Goal: Information Seeking & Learning: Learn about a topic

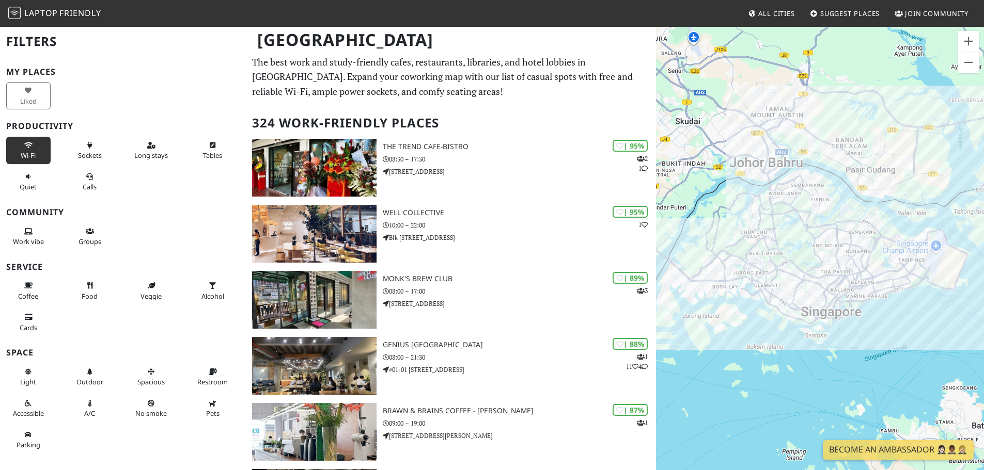
click at [24, 153] on span "Wi-Fi" at bounding box center [28, 155] width 15 height 9
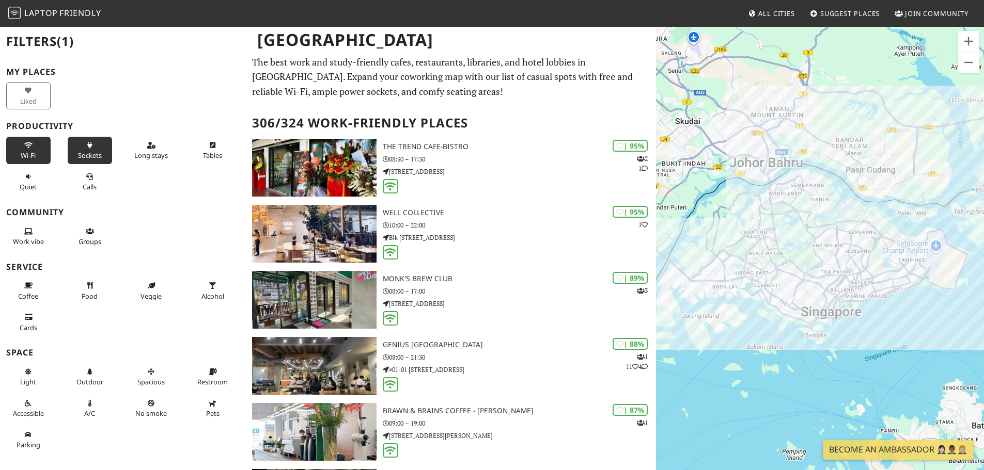
click at [87, 148] on icon at bounding box center [90, 146] width 8 height 7
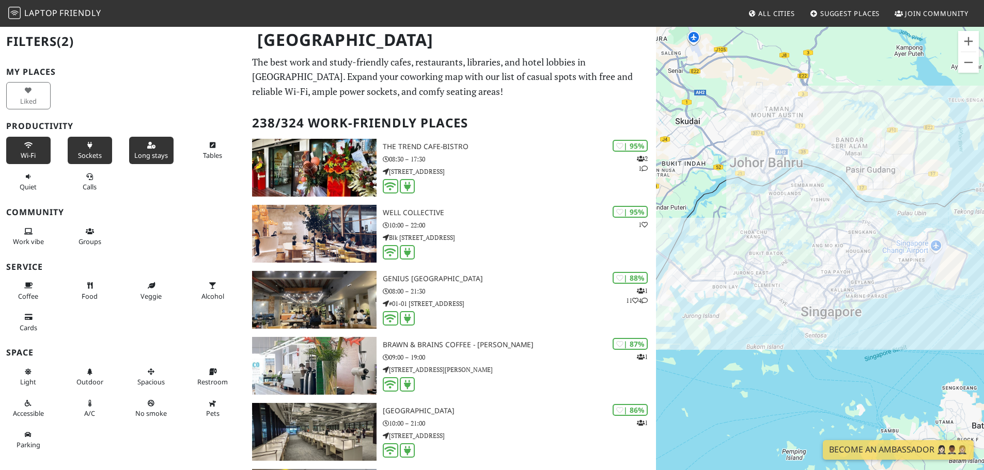
click at [138, 149] on button "Long stays" at bounding box center [151, 150] width 44 height 27
click at [974, 42] on button "Zoom in" at bounding box center [968, 41] width 21 height 21
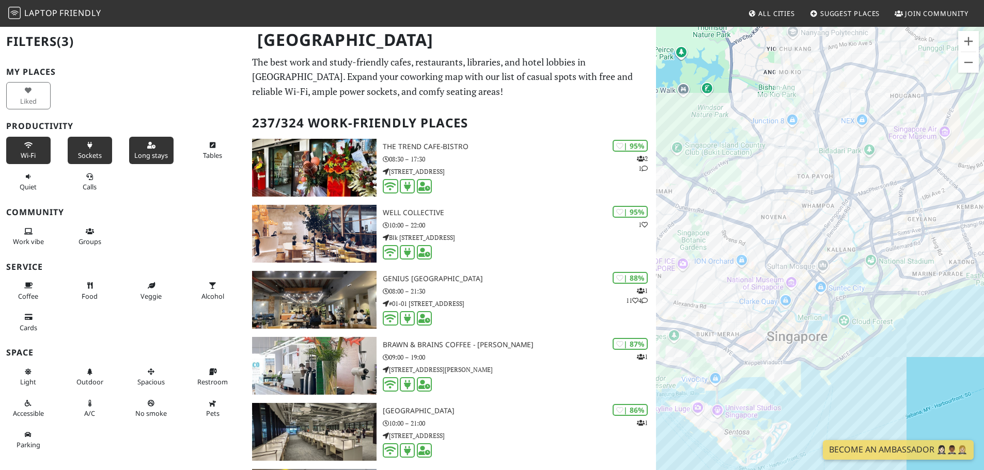
drag, startPoint x: 786, startPoint y: 260, endPoint x: 716, endPoint y: 124, distance: 152.7
click at [717, 126] on div "To navigate, press the arrow keys." at bounding box center [820, 261] width 328 height 470
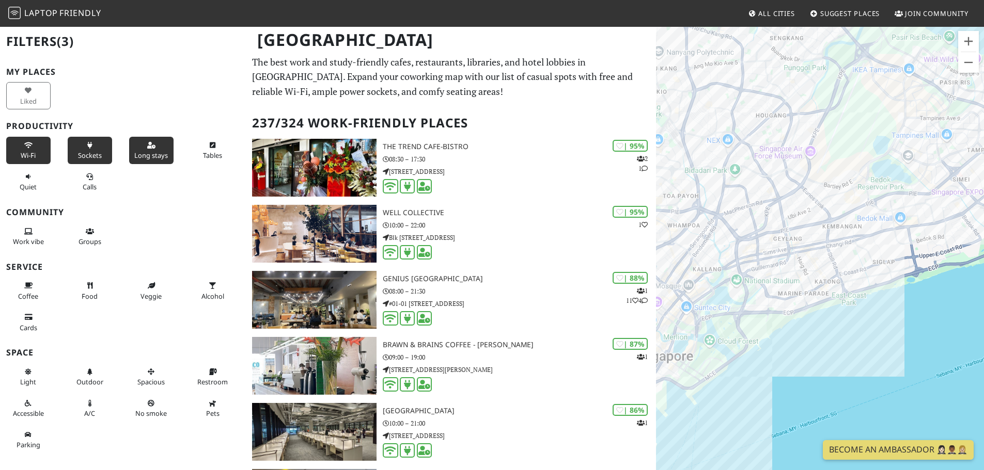
drag, startPoint x: 889, startPoint y: 291, endPoint x: 792, endPoint y: 346, distance: 111.0
click at [792, 346] on div "To navigate, press the arrow keys." at bounding box center [820, 261] width 328 height 470
click at [969, 43] on button "Zoom in" at bounding box center [968, 41] width 21 height 21
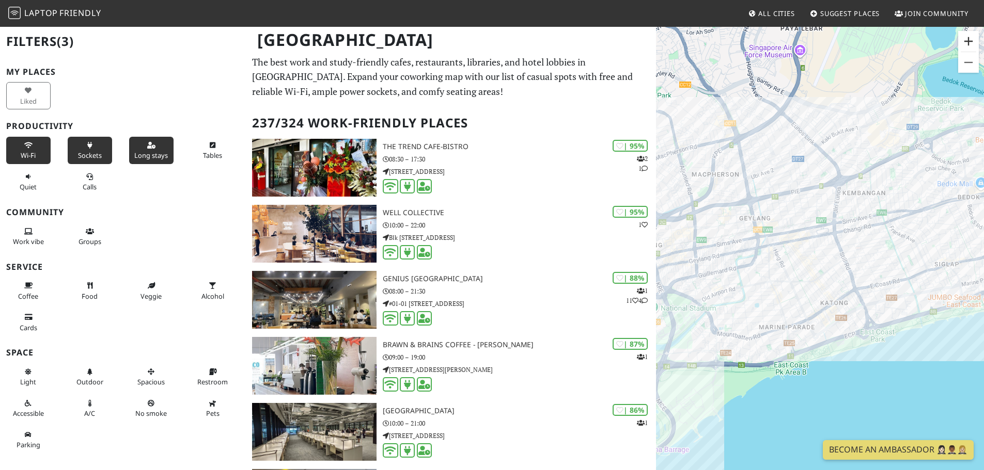
click at [970, 45] on button "Zoom in" at bounding box center [968, 41] width 21 height 21
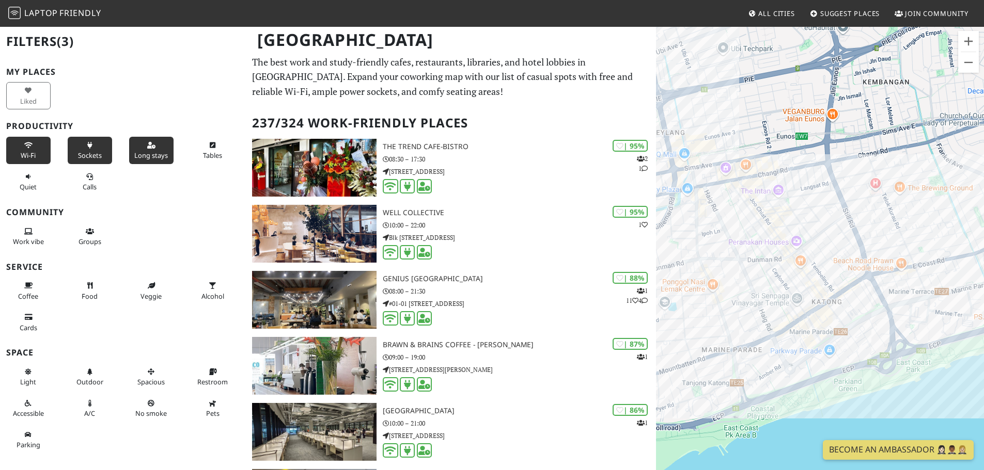
drag, startPoint x: 731, startPoint y: 274, endPoint x: 704, endPoint y: 218, distance: 62.6
click at [704, 218] on div "To navigate, press the arrow keys." at bounding box center [820, 261] width 328 height 470
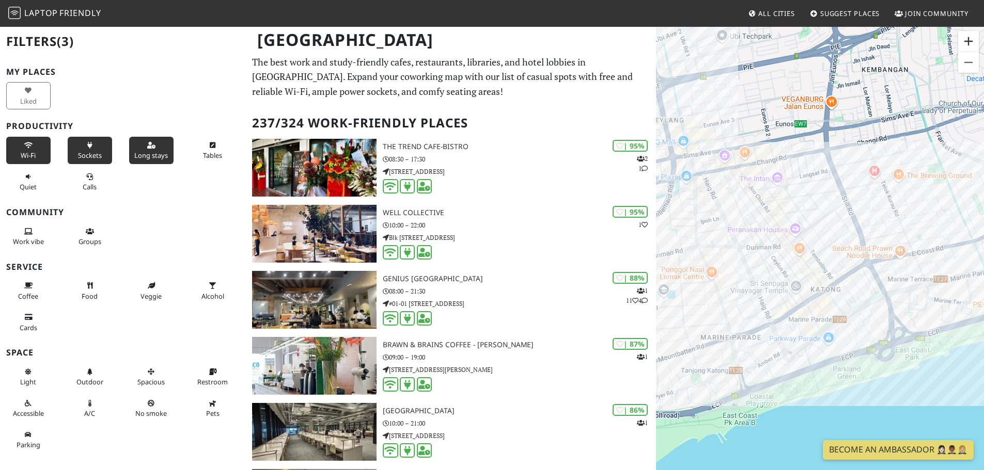
click at [967, 48] on button "Zoom in" at bounding box center [968, 41] width 21 height 21
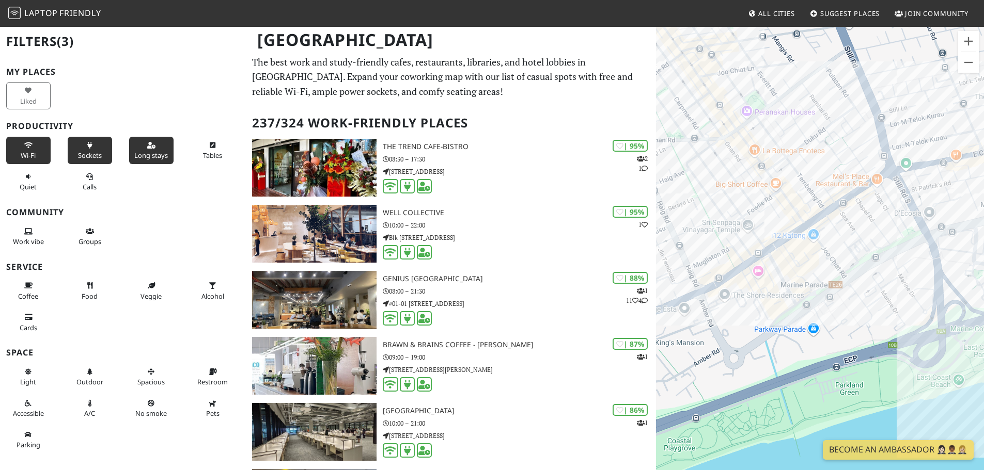
drag, startPoint x: 894, startPoint y: 169, endPoint x: 828, endPoint y: 65, distance: 122.8
click at [828, 67] on div "To navigate, press the arrow keys." at bounding box center [820, 261] width 328 height 470
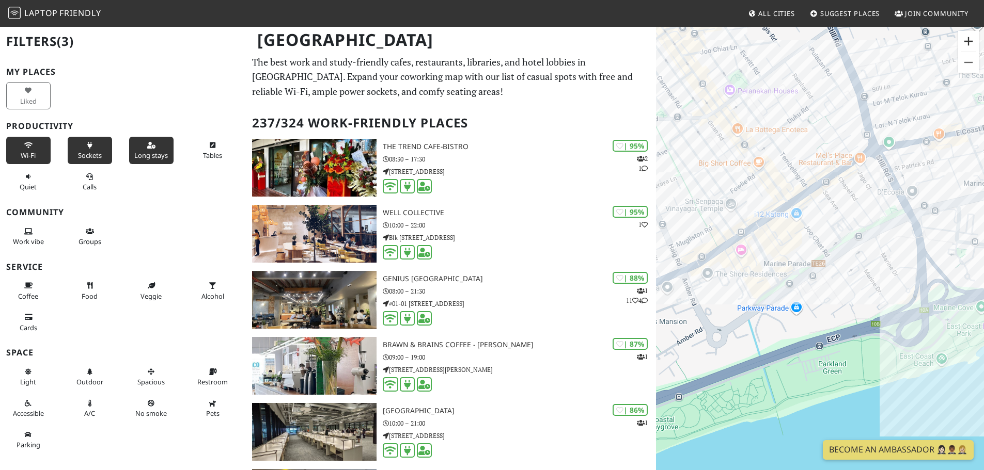
click at [975, 37] on button "Zoom in" at bounding box center [968, 41] width 21 height 21
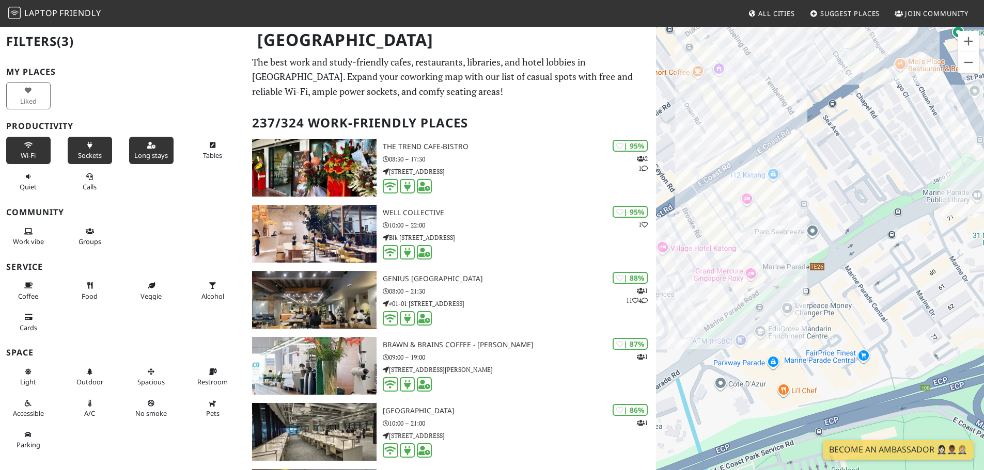
drag, startPoint x: 820, startPoint y: 177, endPoint x: 862, endPoint y: 201, distance: 49.3
click at [862, 201] on div "To navigate, press the arrow keys." at bounding box center [820, 261] width 328 height 470
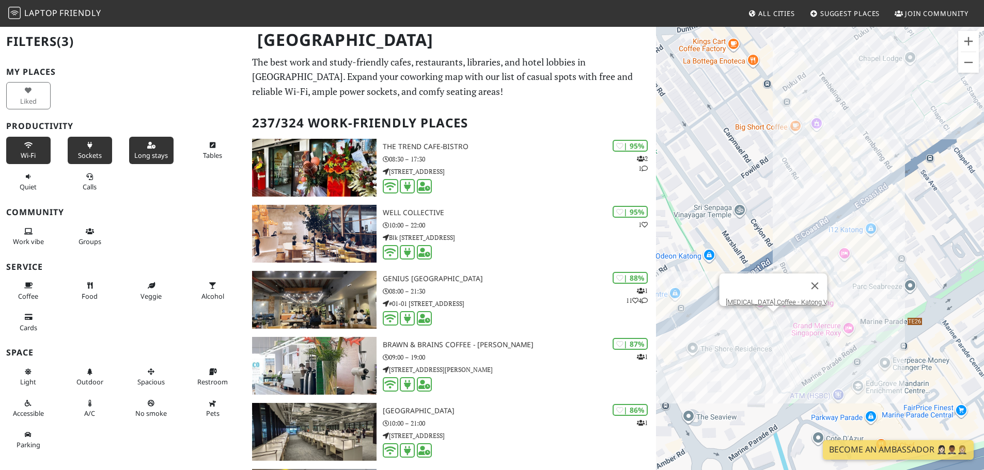
click at [774, 321] on div "To navigate, press the arrow keys. [MEDICAL_DATA] Coffee - Katong V" at bounding box center [820, 261] width 328 height 470
click at [770, 322] on div "To navigate, press the arrow keys. [MEDICAL_DATA] Coffee - Katong V [MEDICAL_DA…" at bounding box center [820, 261] width 328 height 470
